Goal: Information Seeking & Learning: Learn about a topic

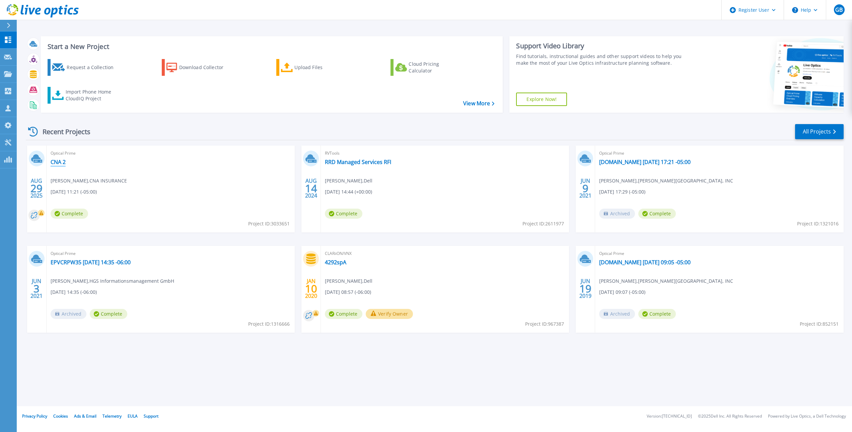
click at [61, 160] on link "CNA 2" at bounding box center [58, 161] width 15 height 7
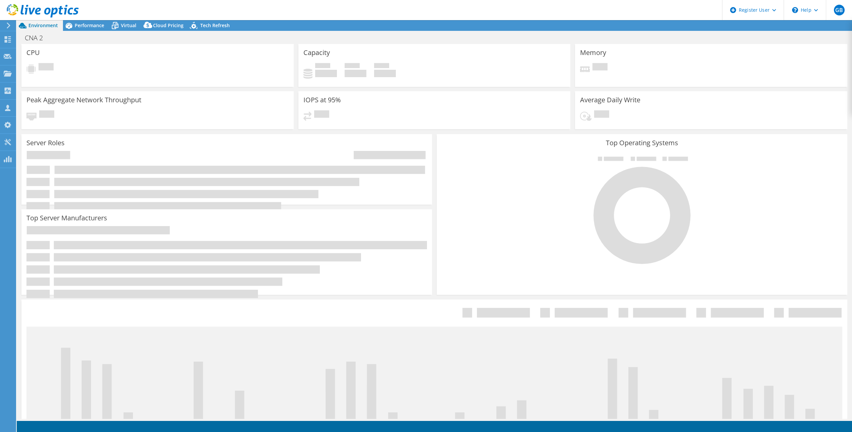
select select "USD"
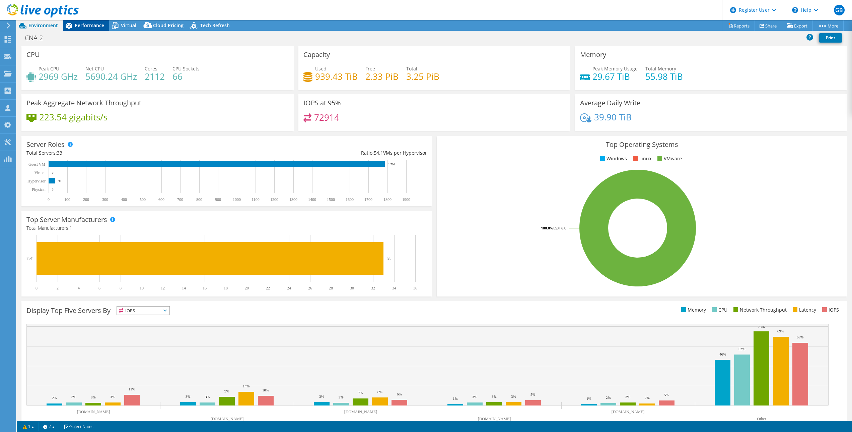
click at [91, 24] on span "Performance" at bounding box center [89, 25] width 29 height 6
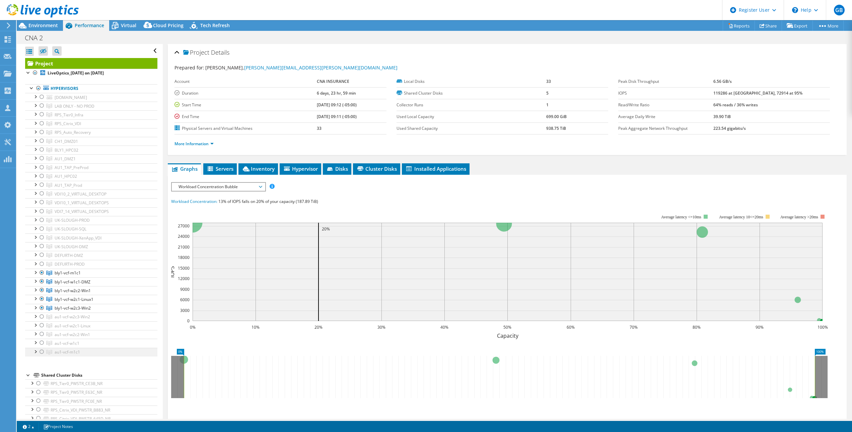
click at [41, 351] on div at bounding box center [42, 351] width 7 height 8
click at [43, 306] on div at bounding box center [42, 308] width 7 height 8
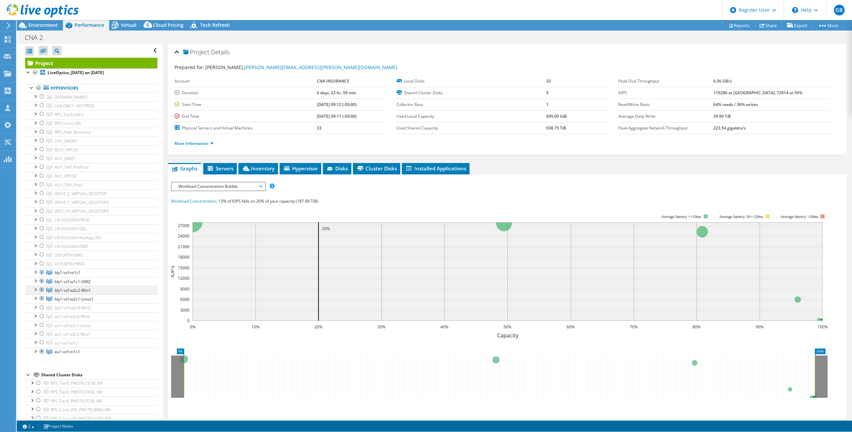
click at [41, 299] on div at bounding box center [42, 298] width 7 height 8
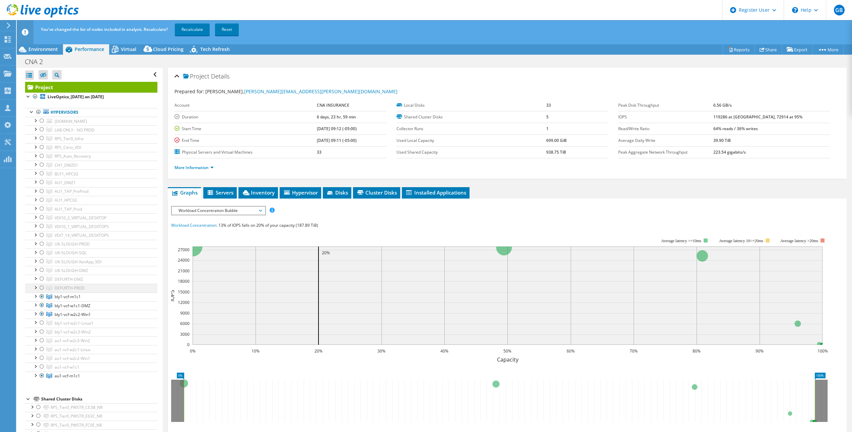
click at [42, 293] on div at bounding box center [42, 296] width 7 height 8
click at [42, 305] on div at bounding box center [42, 305] width 7 height 8
click at [42, 314] on div at bounding box center [42, 314] width 7 height 8
click at [125, 49] on span "Virtual" at bounding box center [128, 49] width 15 height 6
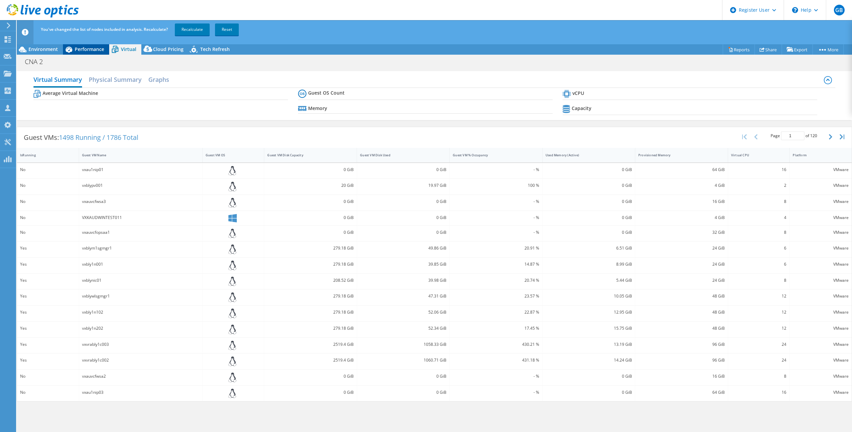
click at [92, 49] on span "Performance" at bounding box center [89, 49] width 29 height 6
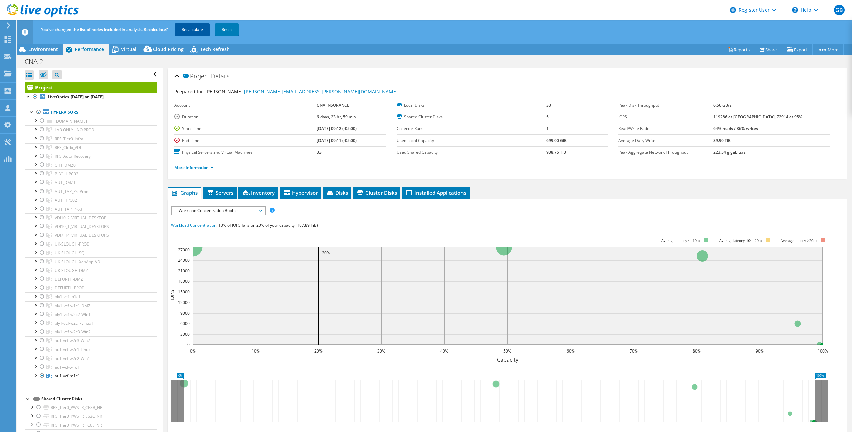
click at [198, 30] on link "Recalculate" at bounding box center [192, 29] width 35 height 12
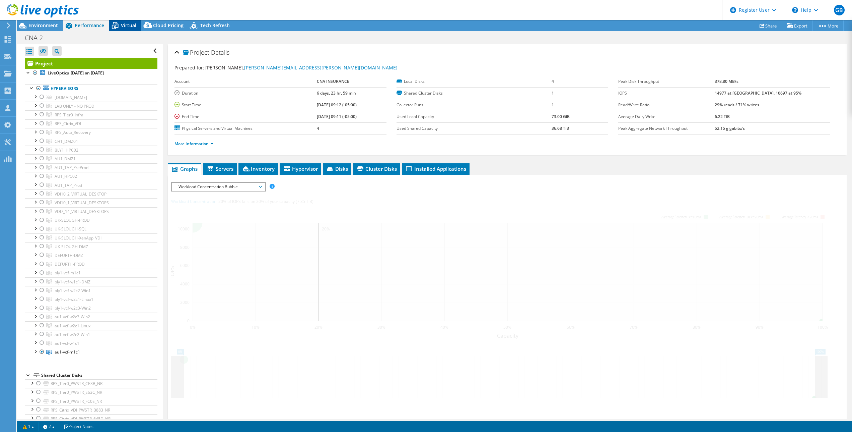
click at [130, 27] on span "Virtual" at bounding box center [128, 25] width 15 height 6
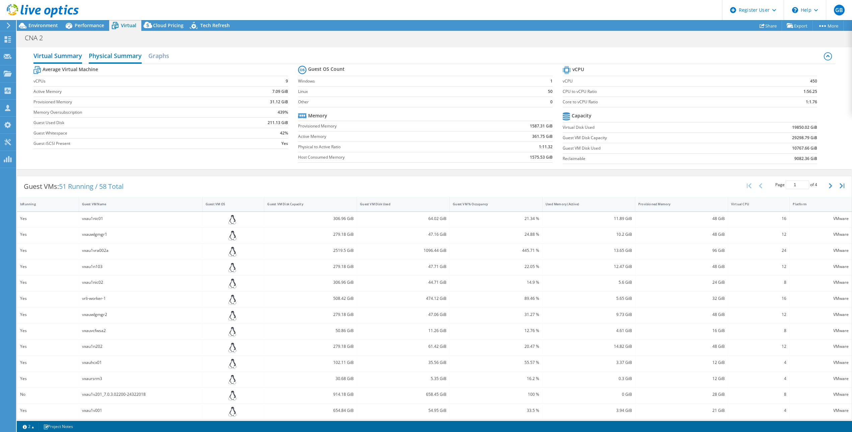
click at [121, 57] on h2 "Physical Summary" at bounding box center [115, 56] width 53 height 15
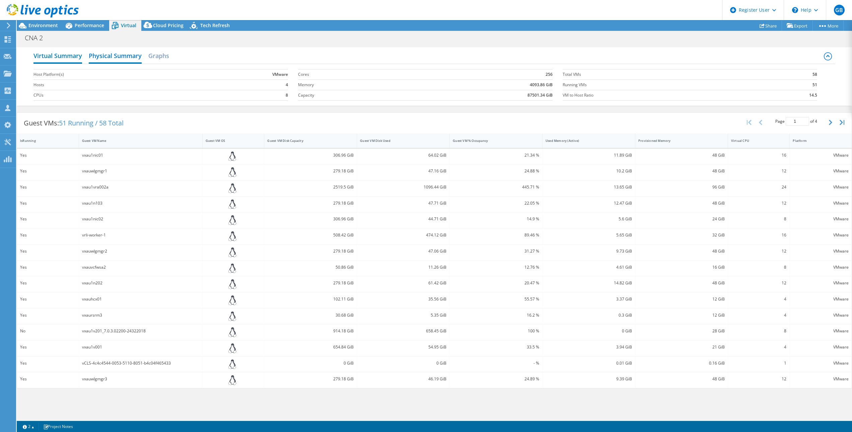
click at [65, 57] on h2 "Virtual Summary" at bounding box center [58, 56] width 49 height 15
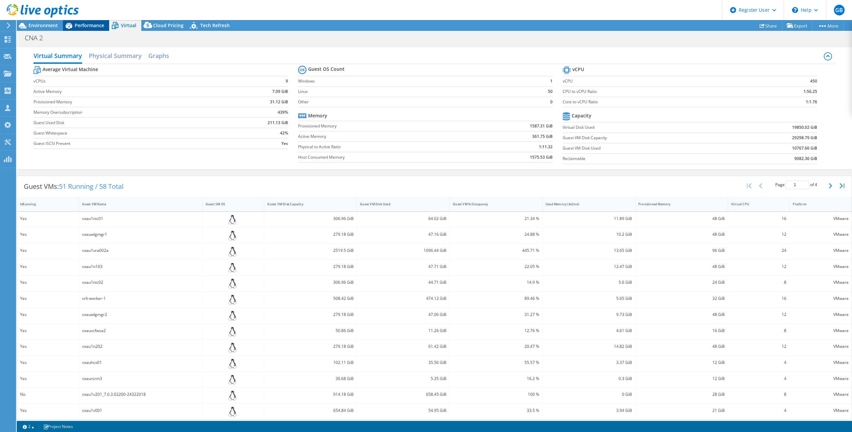
click at [93, 25] on span "Performance" at bounding box center [89, 25] width 29 height 6
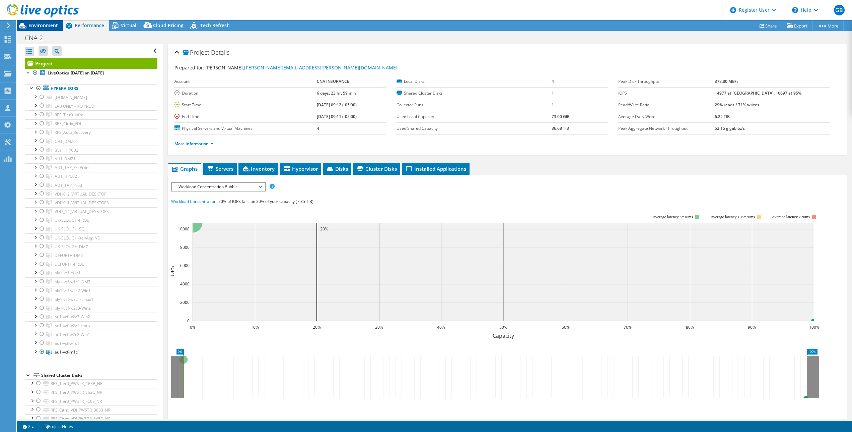
drag, startPoint x: 93, startPoint y: 25, endPoint x: 51, endPoint y: 26, distance: 41.6
click at [51, 26] on span "Environment" at bounding box center [42, 25] width 29 height 6
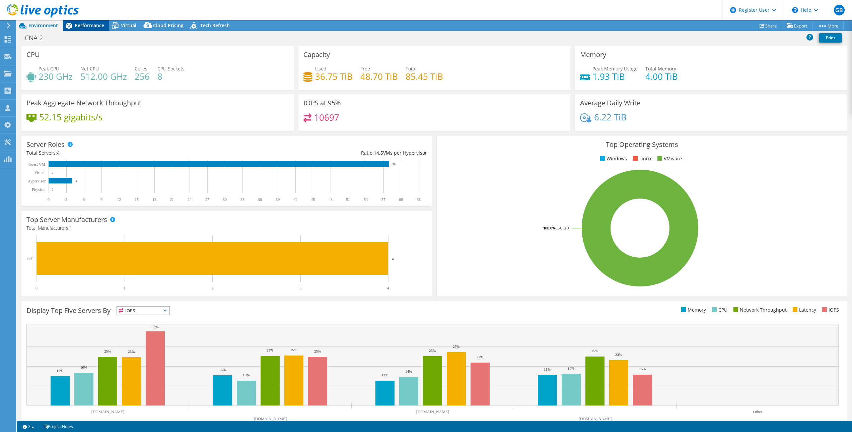
click at [79, 29] on div "Performance" at bounding box center [86, 25] width 46 height 11
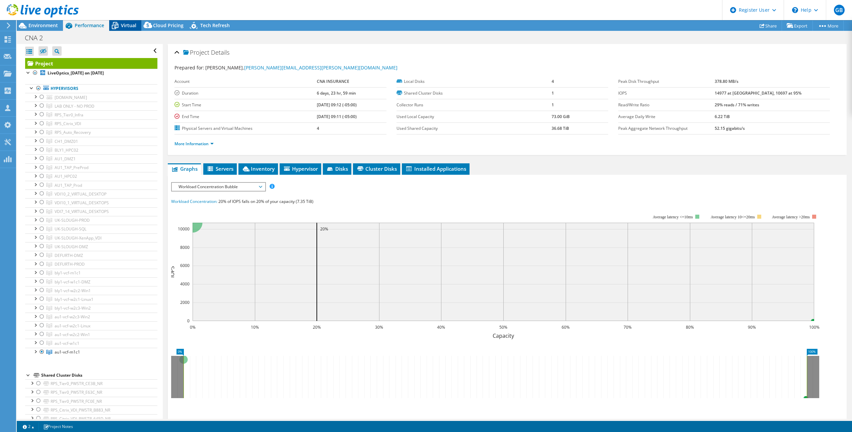
click at [123, 21] on div "Virtual" at bounding box center [125, 25] width 32 height 11
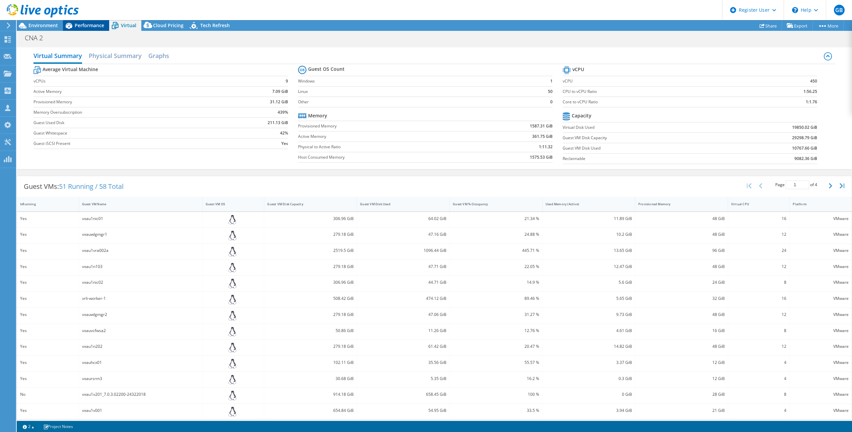
click at [93, 23] on span "Performance" at bounding box center [89, 25] width 29 height 6
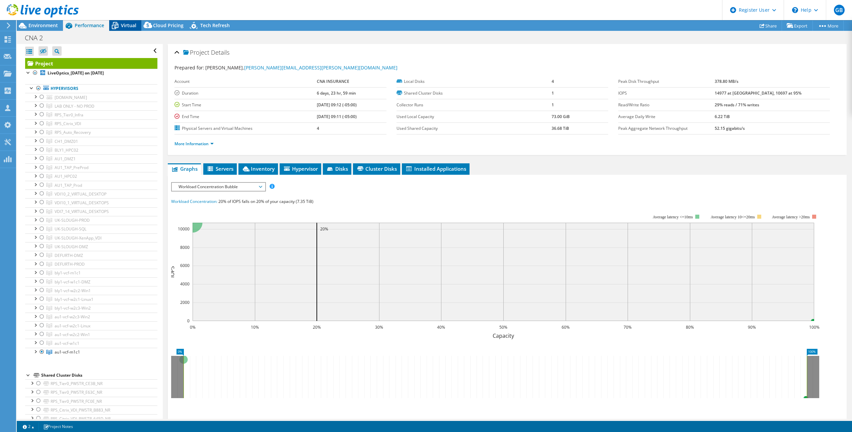
click at [122, 27] on span "Virtual" at bounding box center [128, 25] width 15 height 6
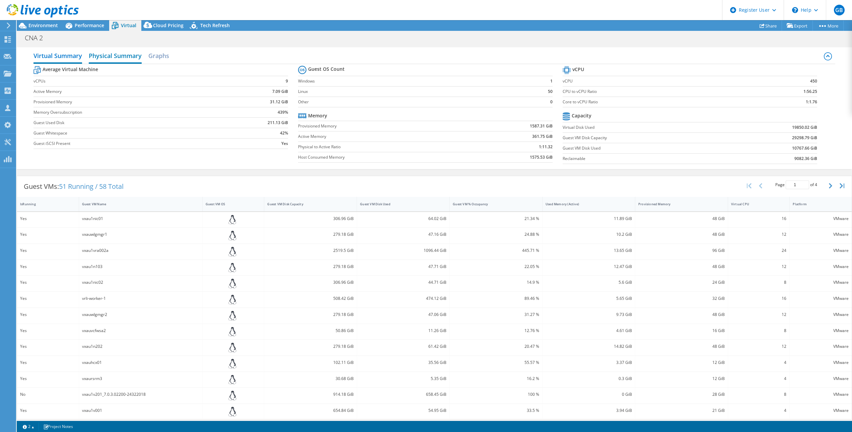
click at [125, 59] on h2 "Physical Summary" at bounding box center [115, 56] width 53 height 15
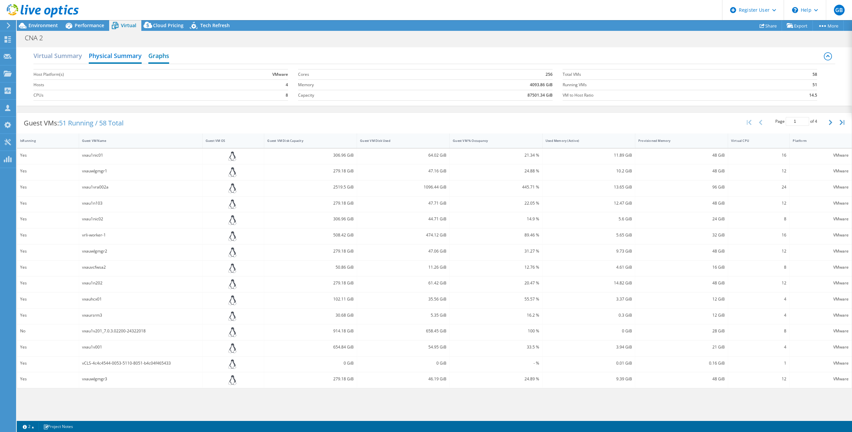
click at [167, 56] on h2 "Graphs" at bounding box center [158, 56] width 21 height 15
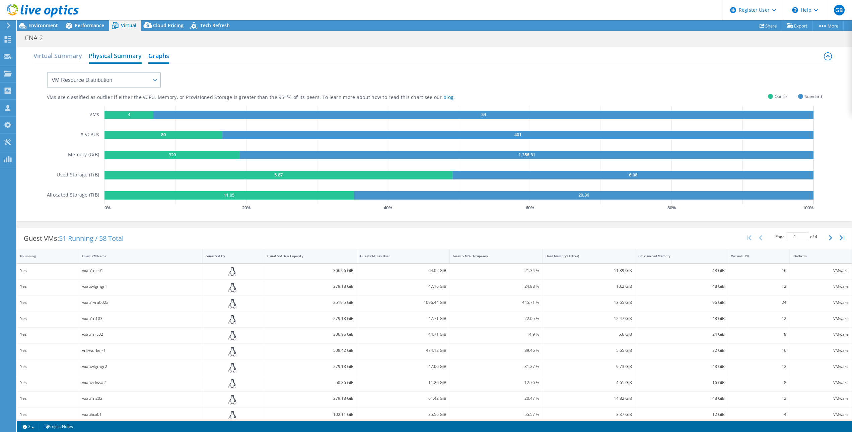
click at [120, 56] on h2 "Physical Summary" at bounding box center [115, 56] width 53 height 15
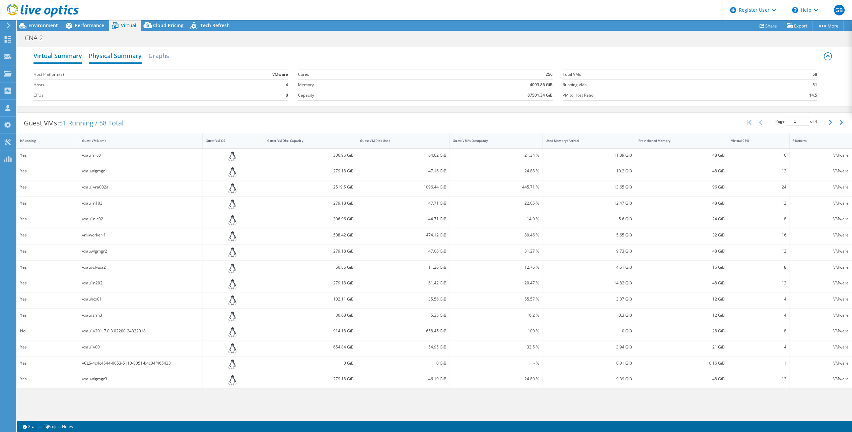
click at [67, 56] on h2 "Virtual Summary" at bounding box center [58, 56] width 49 height 15
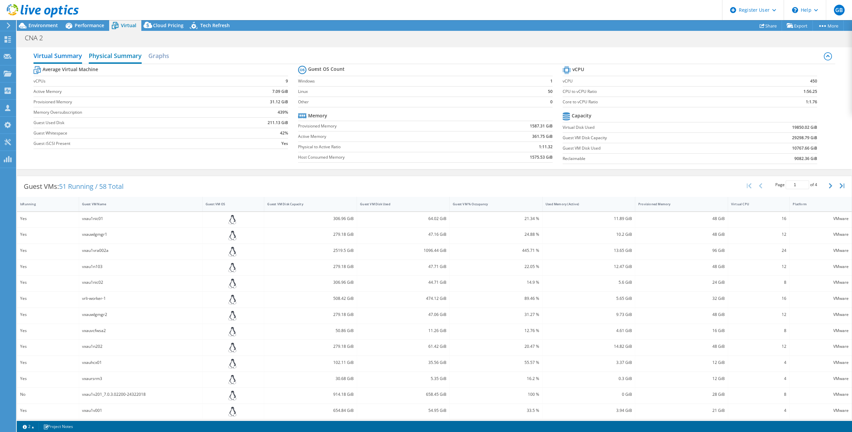
click at [122, 52] on h2 "Physical Summary" at bounding box center [115, 56] width 53 height 15
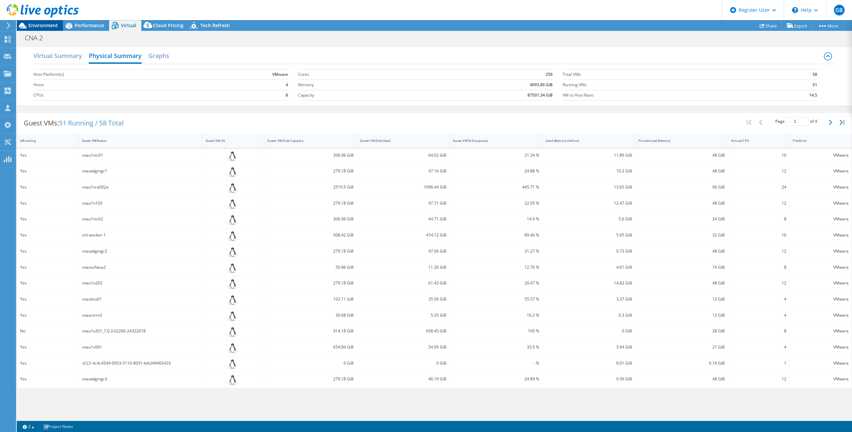
click at [41, 25] on span "Environment" at bounding box center [42, 25] width 29 height 6
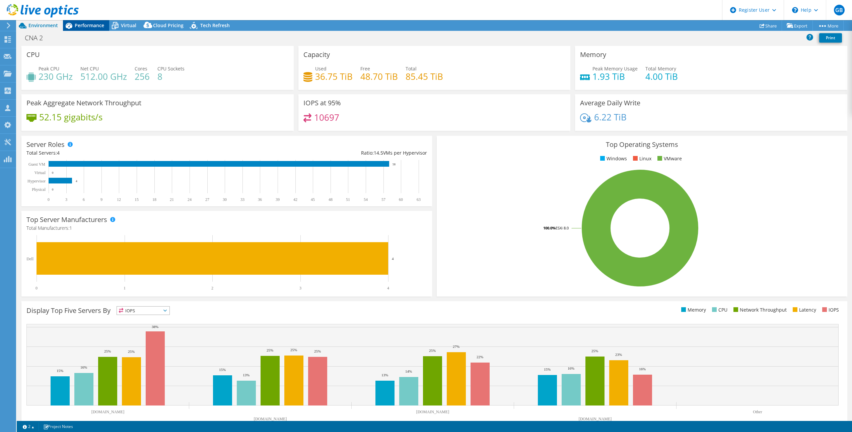
click at [75, 25] on span "Performance" at bounding box center [89, 25] width 29 height 6
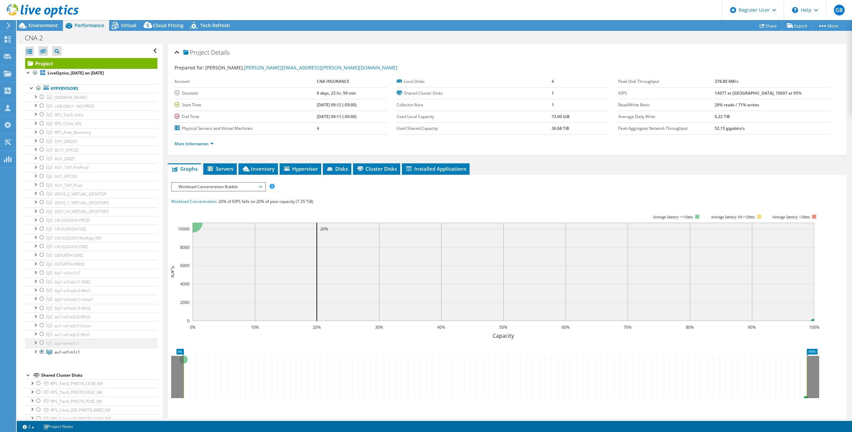
drag, startPoint x: 42, startPoint y: 350, endPoint x: 43, endPoint y: 346, distance: 4.1
click at [42, 350] on div at bounding box center [42, 351] width 7 height 8
click at [41, 341] on div at bounding box center [42, 342] width 7 height 8
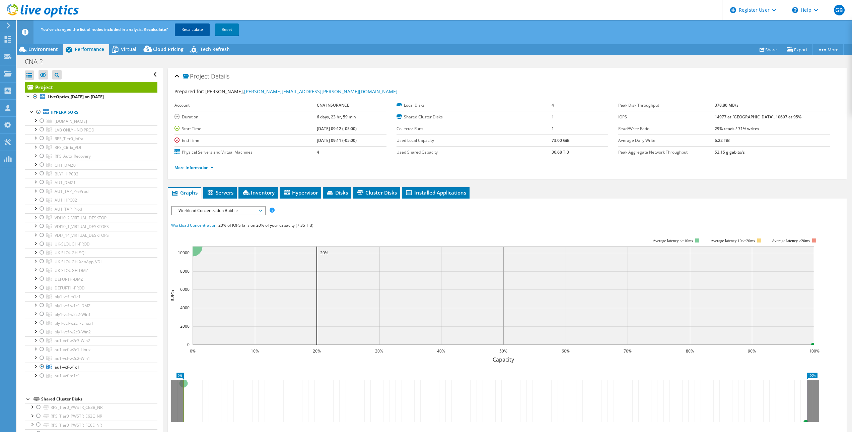
click at [198, 31] on link "Recalculate" at bounding box center [192, 29] width 35 height 12
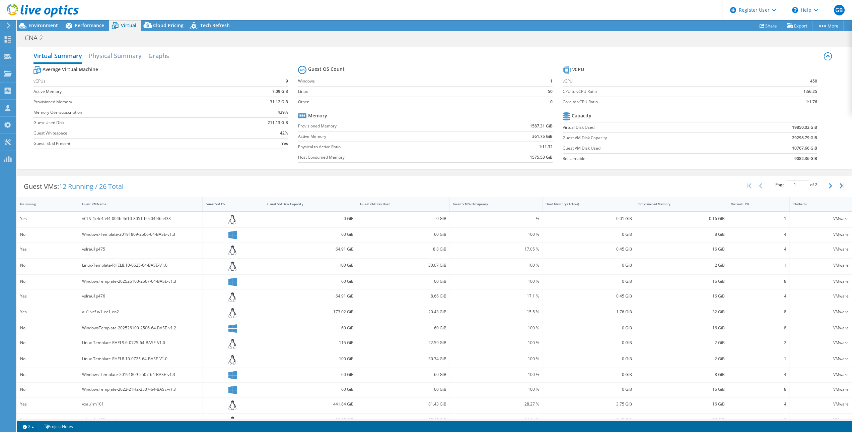
select select "USD"
click at [44, 25] on span "Environment" at bounding box center [42, 25] width 29 height 6
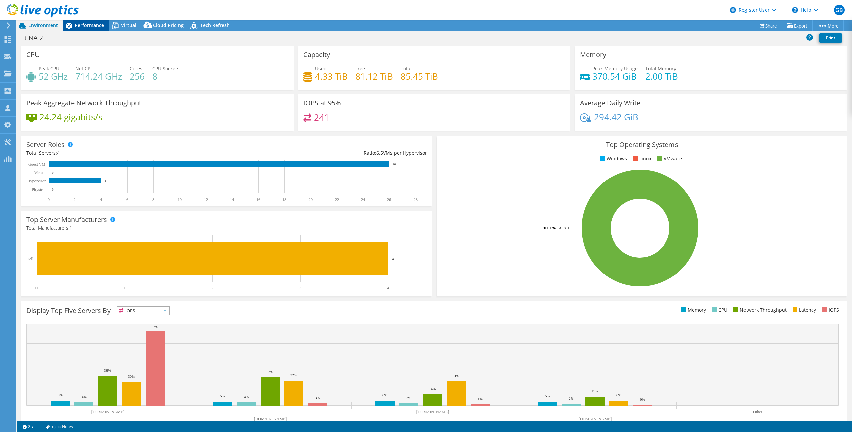
click at [82, 29] on div "Performance" at bounding box center [86, 25] width 46 height 11
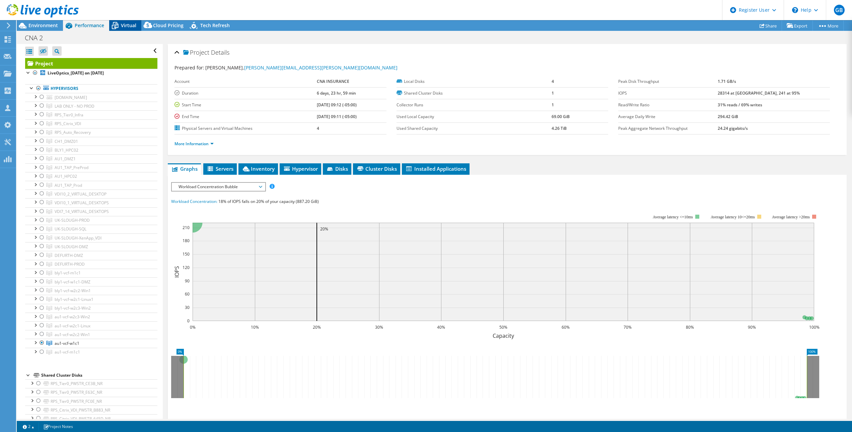
click at [128, 26] on span "Virtual" at bounding box center [128, 25] width 15 height 6
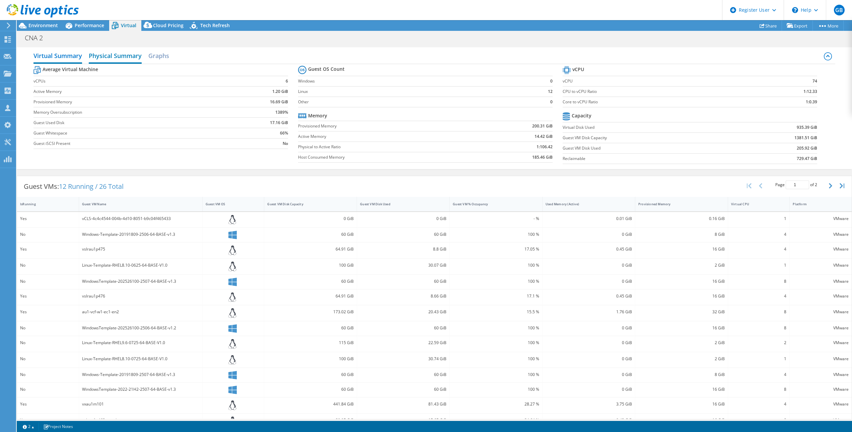
click at [111, 54] on h2 "Physical Summary" at bounding box center [115, 56] width 53 height 15
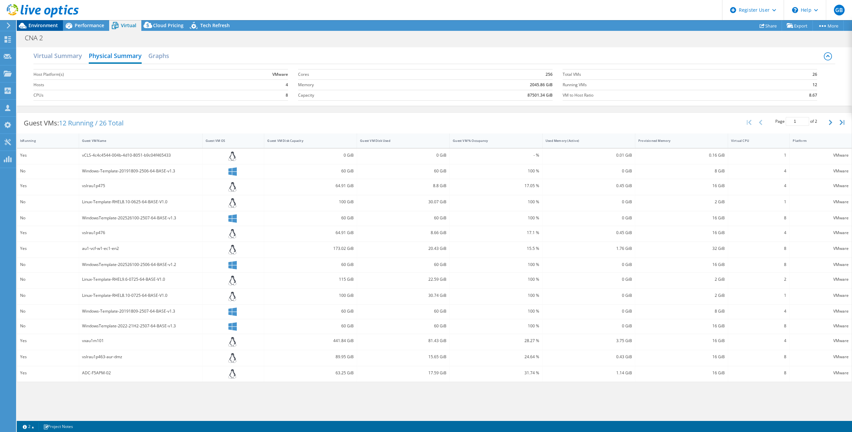
click at [43, 29] on div "Environment" at bounding box center [40, 25] width 46 height 11
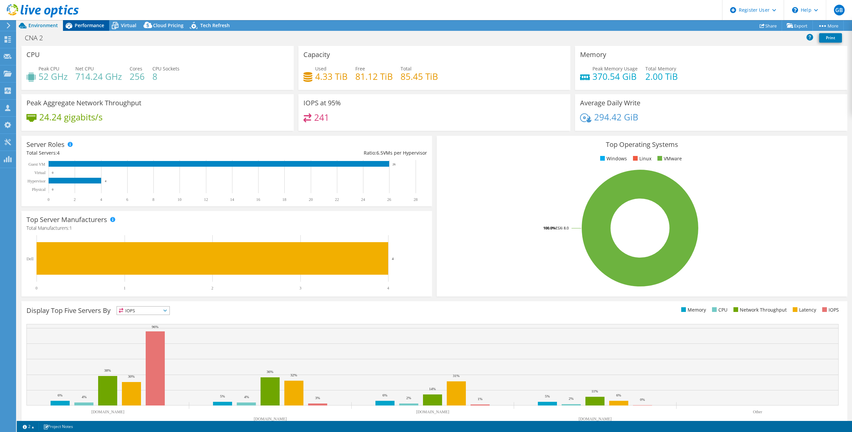
click at [86, 26] on span "Performance" at bounding box center [89, 25] width 29 height 6
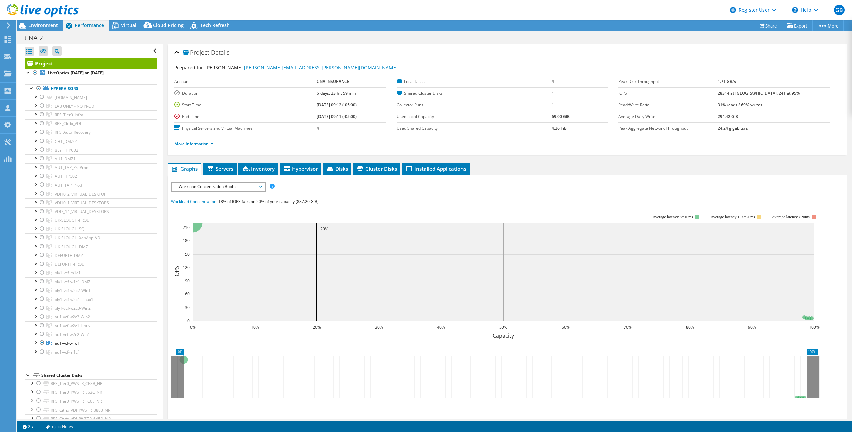
click at [40, 21] on div at bounding box center [39, 11] width 79 height 22
click at [40, 23] on span "Environment" at bounding box center [42, 25] width 29 height 6
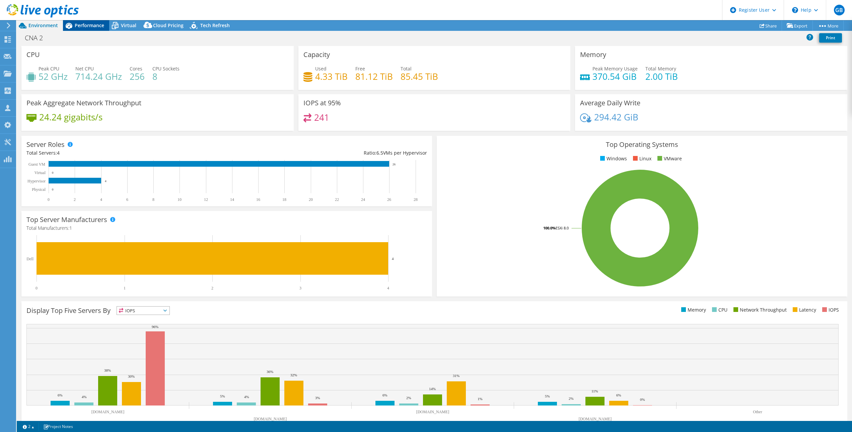
click at [86, 26] on span "Performance" at bounding box center [89, 25] width 29 height 6
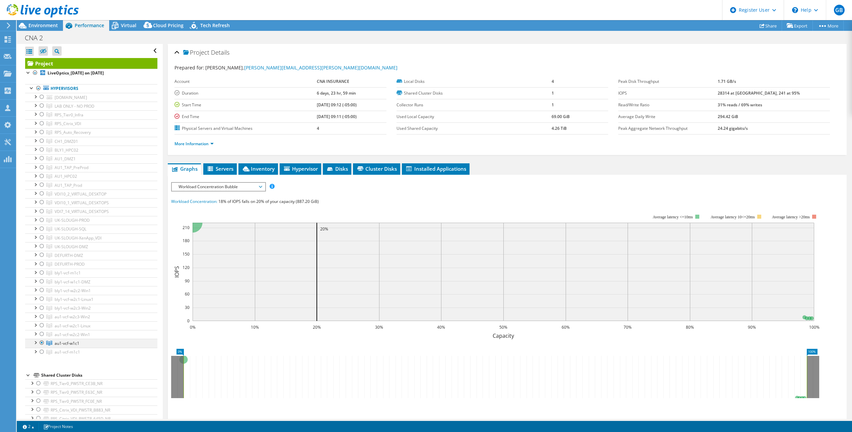
drag, startPoint x: 42, startPoint y: 352, endPoint x: 41, endPoint y: 344, distance: 8.1
click at [42, 352] on div at bounding box center [42, 351] width 7 height 8
click at [42, 344] on div at bounding box center [42, 342] width 7 height 8
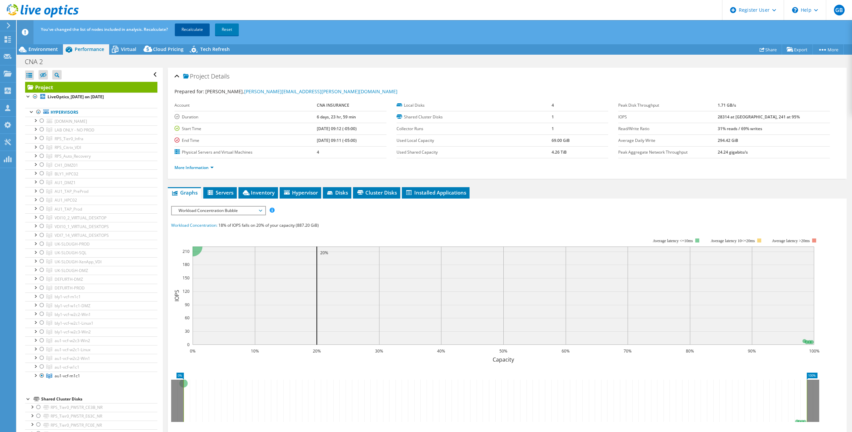
click at [192, 28] on link "Recalculate" at bounding box center [192, 29] width 35 height 12
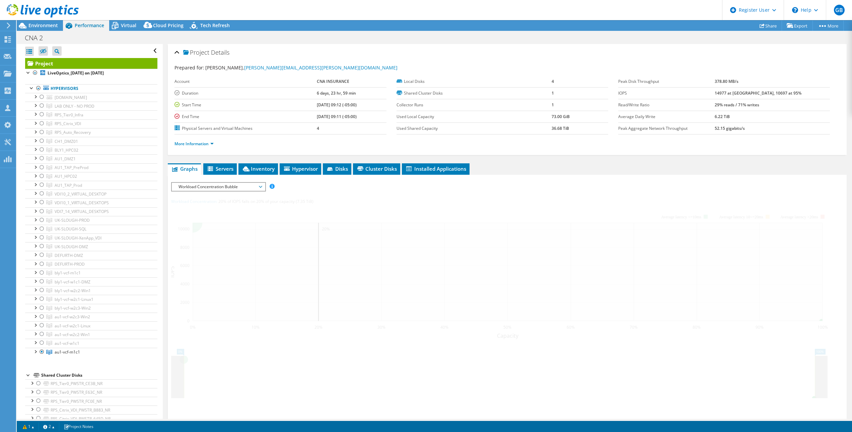
click at [42, 28] on span "Environment" at bounding box center [42, 25] width 29 height 6
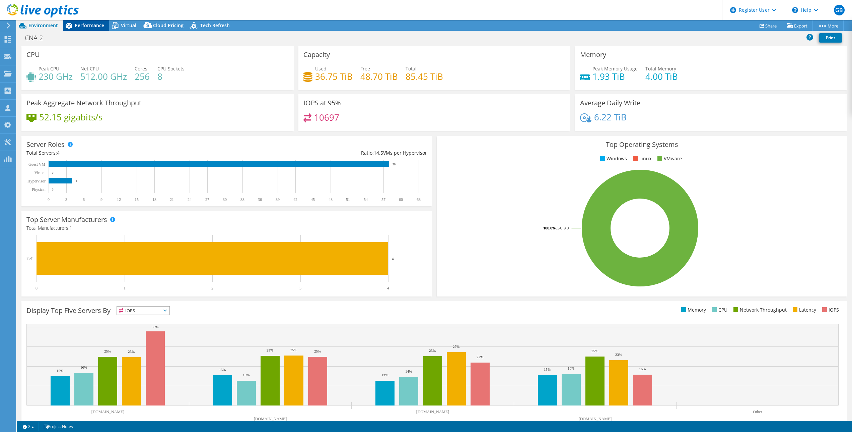
click at [90, 27] on span "Performance" at bounding box center [89, 25] width 29 height 6
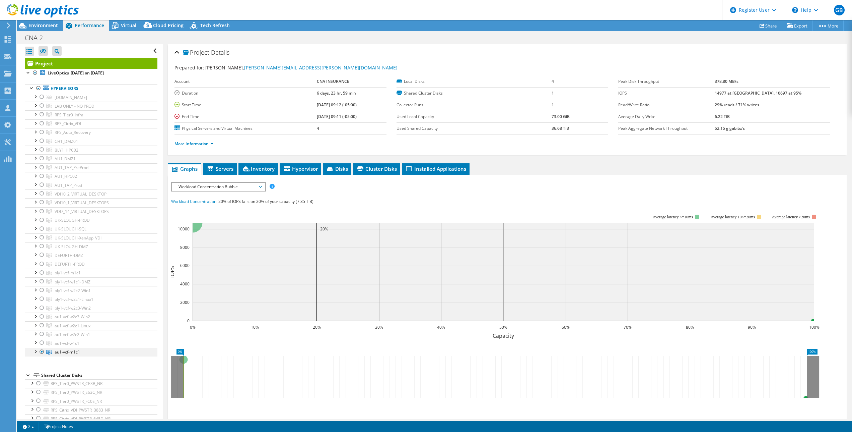
click at [43, 352] on div at bounding box center [42, 351] width 7 height 8
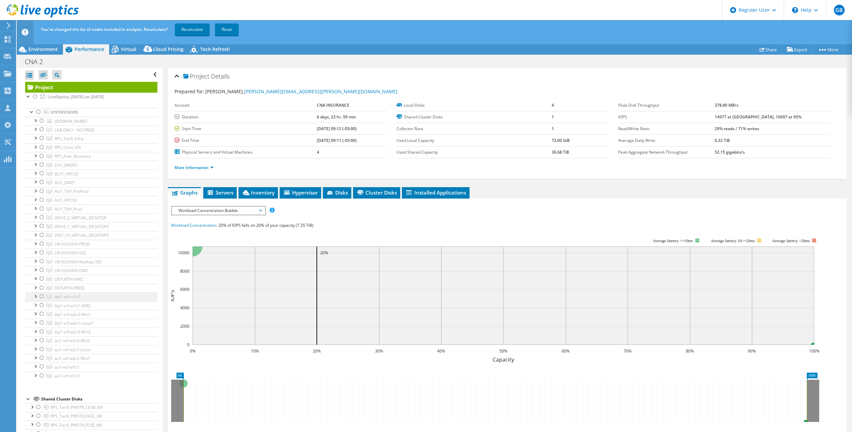
click at [42, 297] on div at bounding box center [42, 296] width 7 height 8
click at [199, 25] on link "Recalculate" at bounding box center [192, 29] width 35 height 12
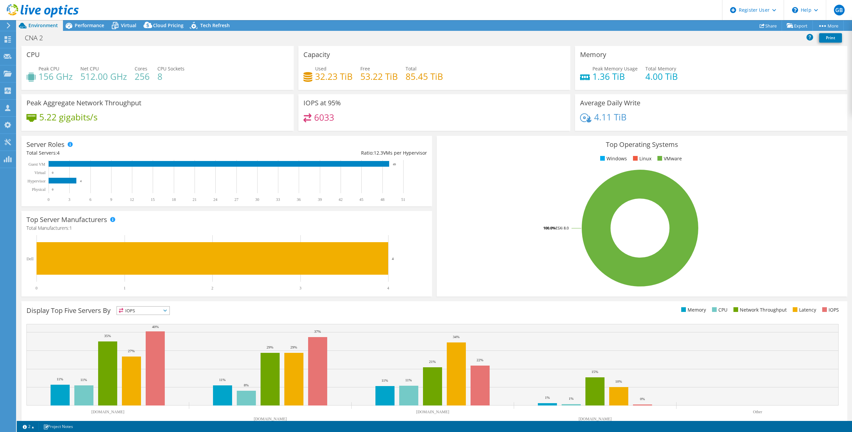
select select "USD"
click at [91, 24] on span "Performance" at bounding box center [89, 25] width 29 height 6
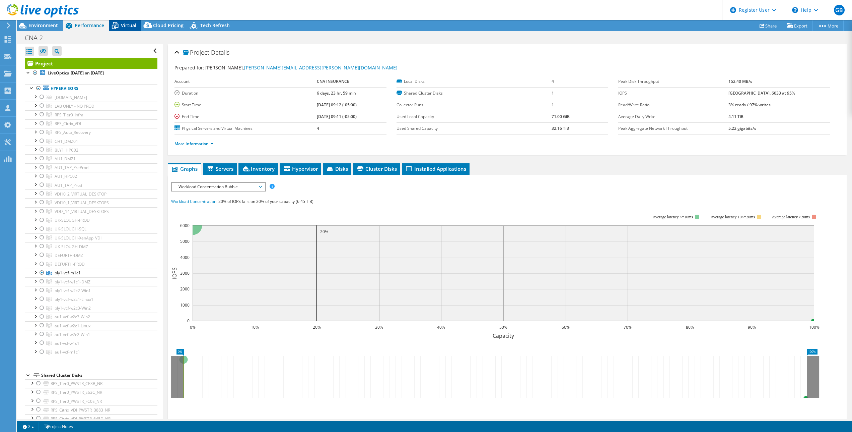
click at [124, 25] on span "Virtual" at bounding box center [128, 25] width 15 height 6
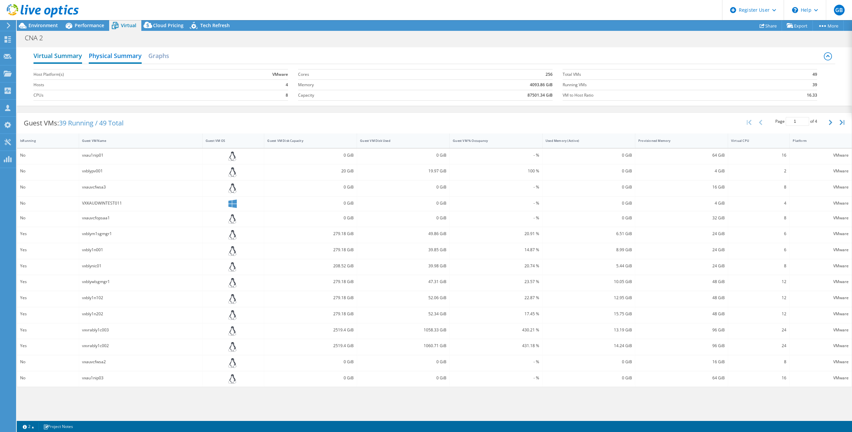
click at [68, 52] on h2 "Virtual Summary" at bounding box center [58, 56] width 49 height 15
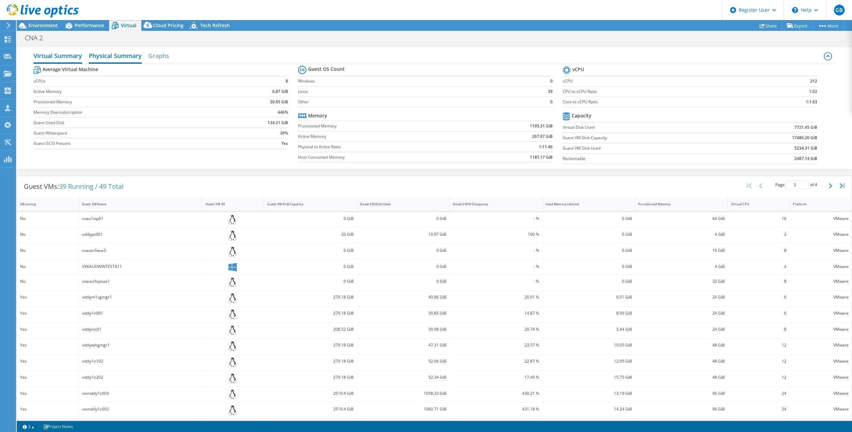
click at [114, 58] on h2 "Physical Summary" at bounding box center [115, 56] width 53 height 15
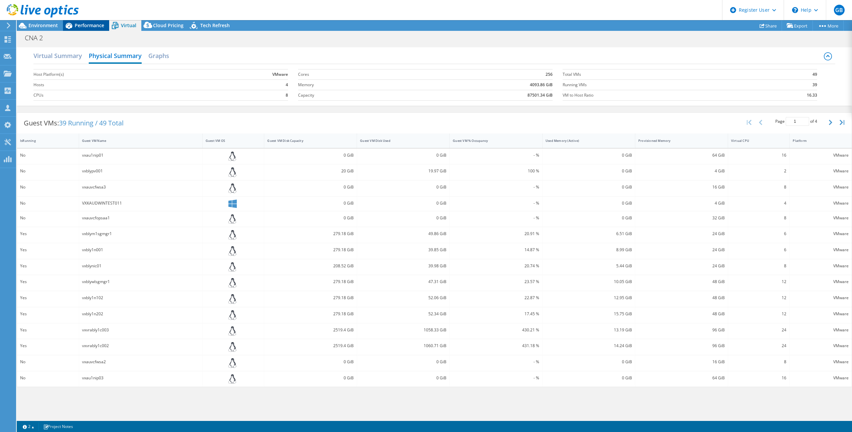
click at [81, 26] on span "Performance" at bounding box center [89, 25] width 29 height 6
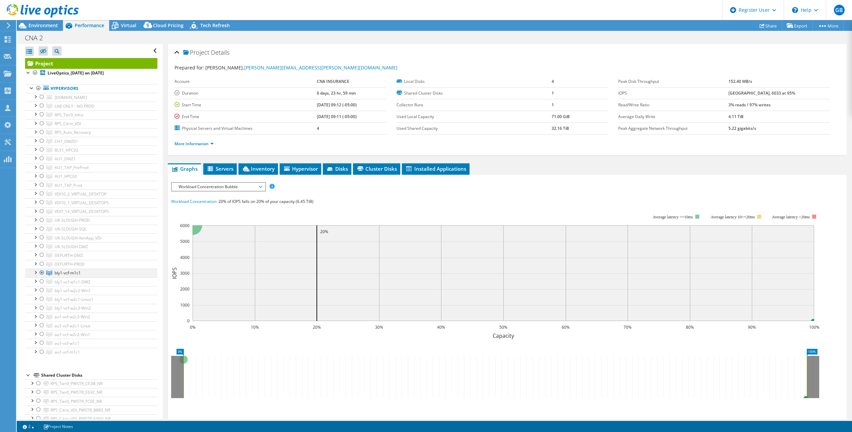
click at [42, 272] on div at bounding box center [42, 272] width 7 height 8
click at [41, 282] on div at bounding box center [42, 281] width 7 height 8
